Goal: Find specific fact: Find specific fact

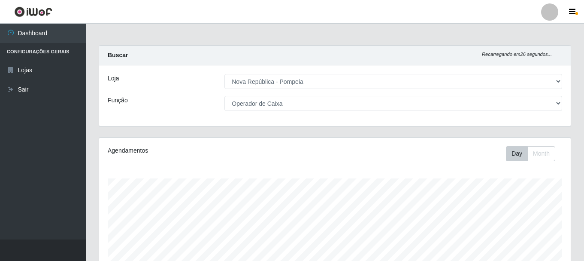
select select "64"
select select "22"
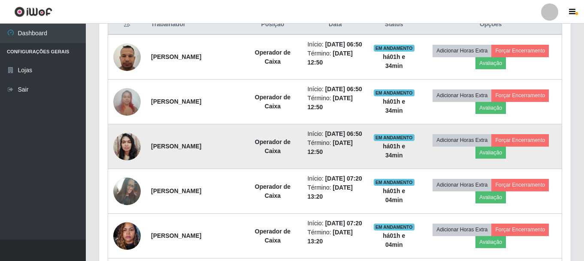
scroll to position [178, 472]
drag, startPoint x: 149, startPoint y: 168, endPoint x: 218, endPoint y: 175, distance: 70.3
click at [218, 169] on td "[PERSON_NAME]" at bounding box center [194, 146] width 97 height 45
copy strong "[PERSON_NAME]"
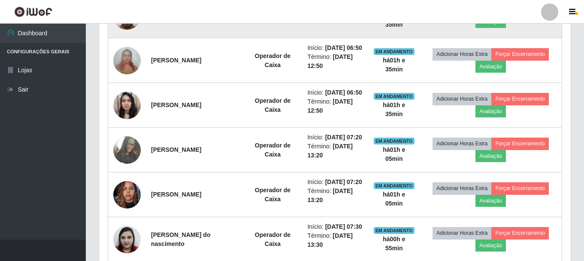
scroll to position [385, 0]
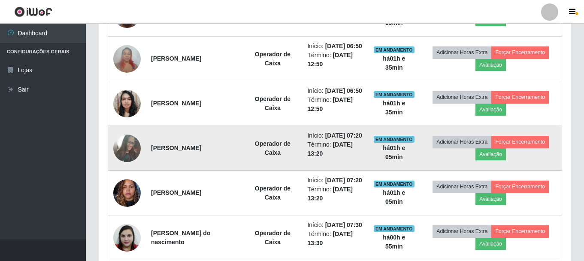
drag, startPoint x: 149, startPoint y: 176, endPoint x: 209, endPoint y: 178, distance: 60.1
click at [209, 170] on td "[PERSON_NAME]" at bounding box center [194, 148] width 97 height 45
click at [201, 151] on strong "[PERSON_NAME]" at bounding box center [176, 147] width 50 height 7
click at [151, 151] on strong "[PERSON_NAME]" at bounding box center [176, 147] width 50 height 7
drag, startPoint x: 151, startPoint y: 176, endPoint x: 232, endPoint y: 180, distance: 81.2
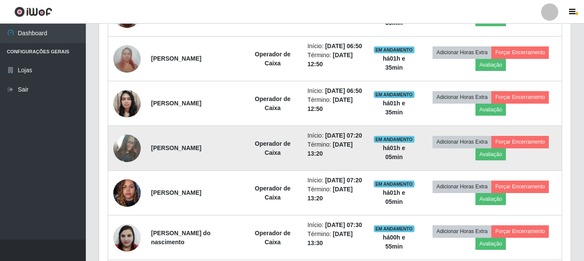
click at [232, 170] on td "[PERSON_NAME]" at bounding box center [194, 148] width 97 height 45
copy strong "[PERSON_NAME]"
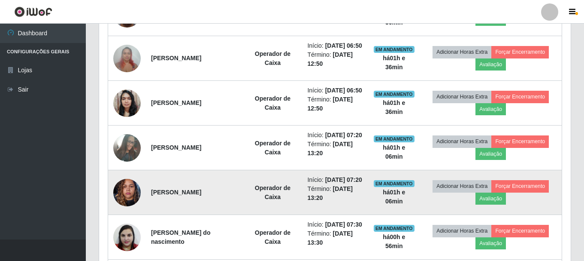
scroll to position [470, 0]
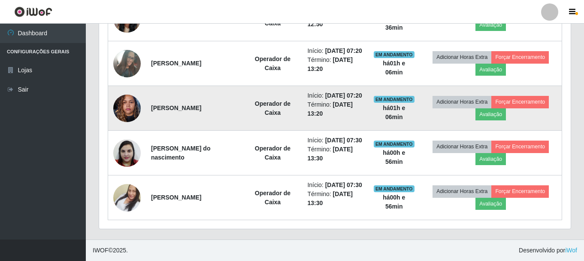
drag, startPoint x: 148, startPoint y: 149, endPoint x: 208, endPoint y: 149, distance: 59.7
click at [208, 130] on td "[PERSON_NAME]" at bounding box center [194, 108] width 97 height 45
copy strong "[PERSON_NAME]"
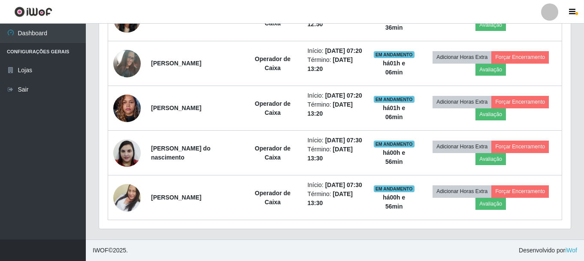
scroll to position [532, 0]
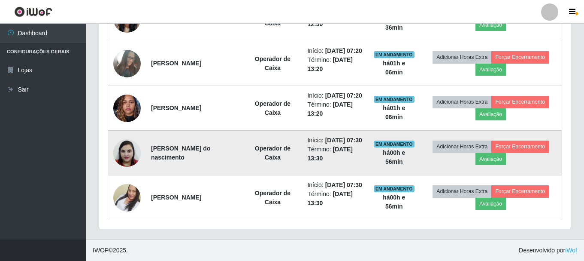
drag, startPoint x: 149, startPoint y: 136, endPoint x: 243, endPoint y: 148, distance: 94.4
click at [243, 148] on td "[PERSON_NAME] do nascimento" at bounding box center [194, 152] width 97 height 45
copy strong "[PERSON_NAME] do nascimento"
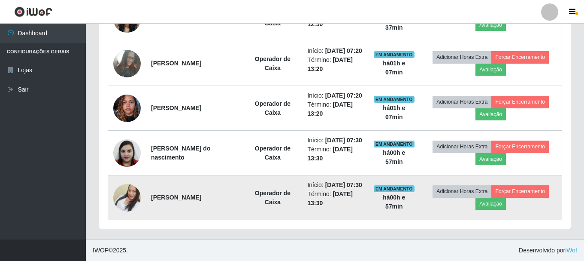
drag, startPoint x: 150, startPoint y: 192, endPoint x: 222, endPoint y: 194, distance: 71.7
click at [222, 194] on td "[PERSON_NAME]" at bounding box center [194, 197] width 97 height 45
copy strong "[PERSON_NAME]"
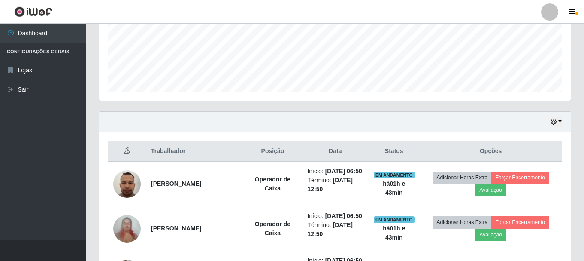
scroll to position [189, 0]
